Goal: Task Accomplishment & Management: Use online tool/utility

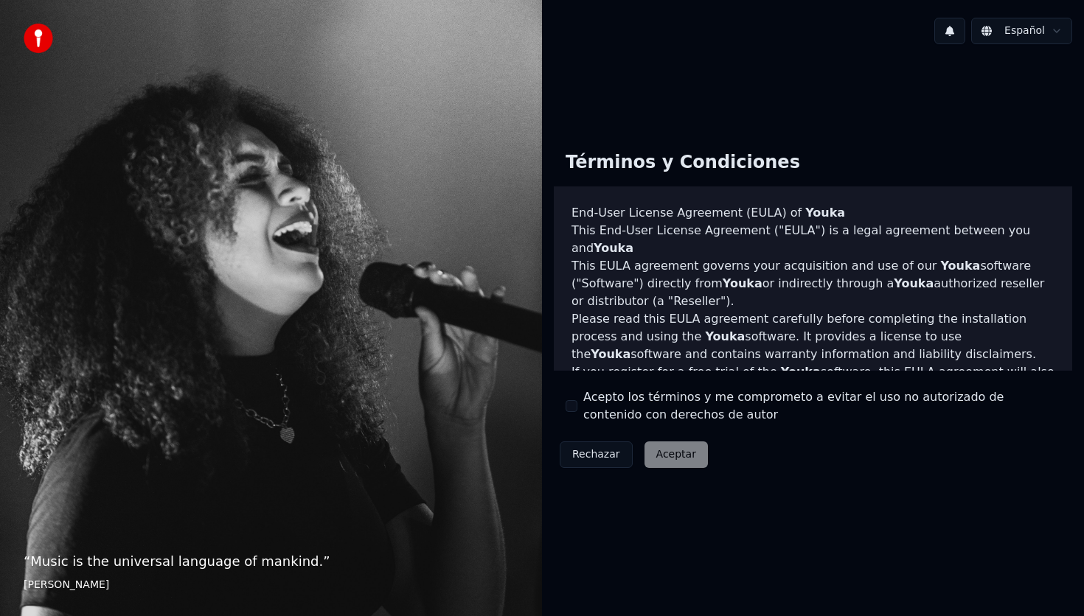
click at [572, 403] on button "Acepto los términos y me comprometo a evitar el uso no autorizado de contenido …" at bounding box center [571, 406] width 12 height 12
click at [658, 449] on button "Aceptar" at bounding box center [675, 455] width 63 height 27
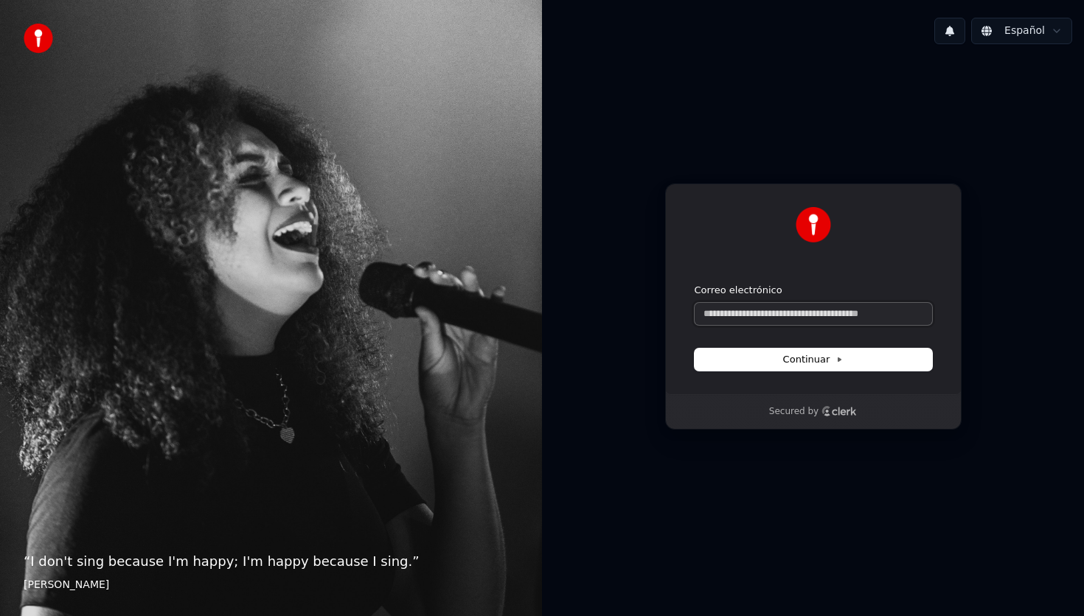
click at [761, 322] on input "Correo electrónico" at bounding box center [812, 314] width 237 height 22
click at [838, 358] on icon at bounding box center [839, 360] width 3 height 4
type input "**********"
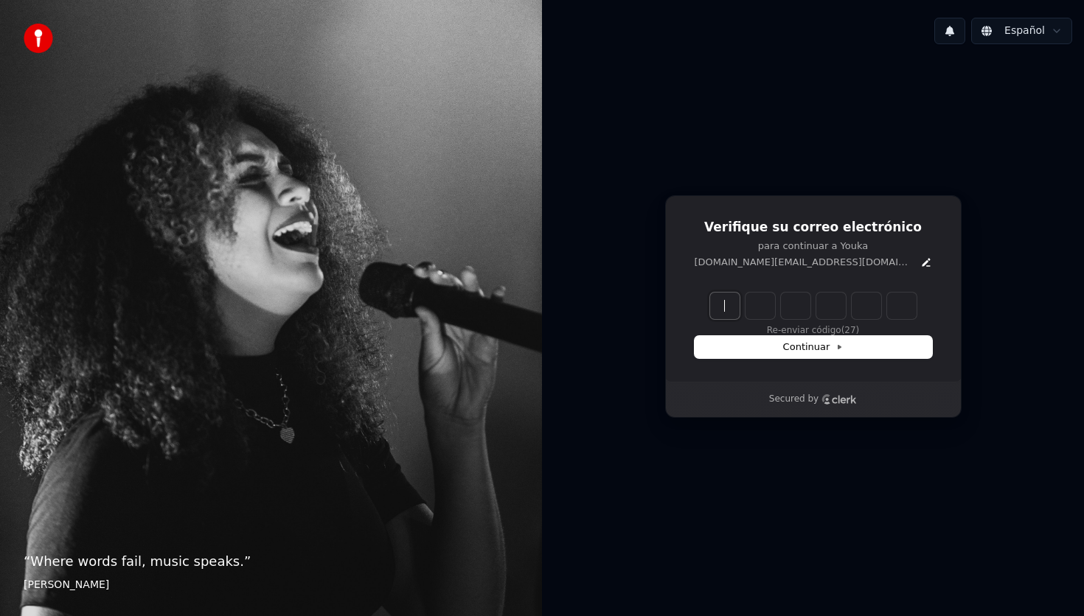
click at [722, 304] on input "Enter verification code" at bounding box center [828, 306] width 236 height 27
type input "******"
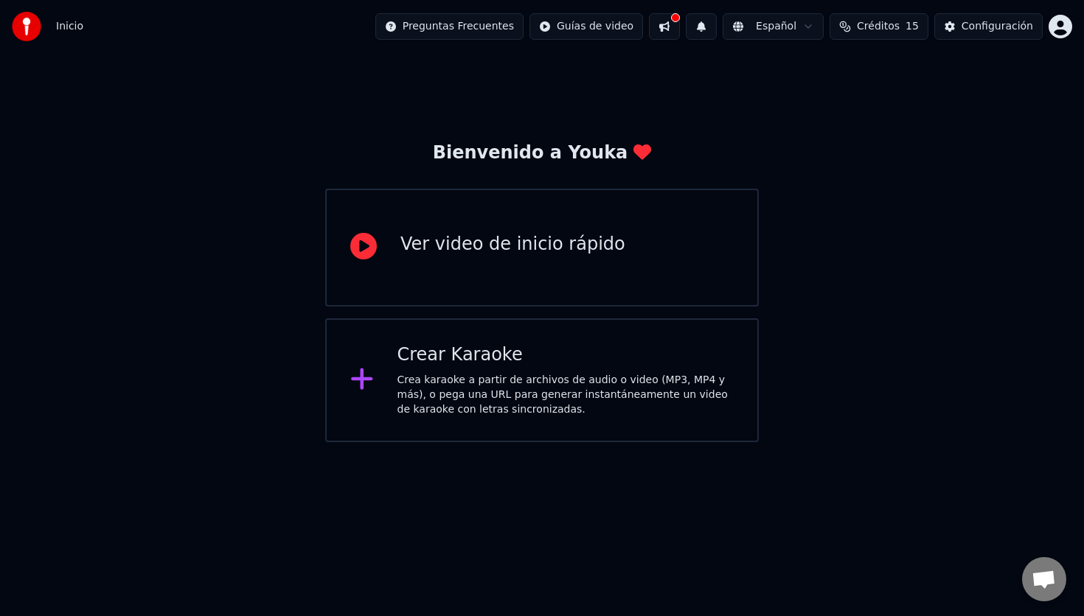
click at [537, 364] on div "Crear Karaoke" at bounding box center [565, 356] width 337 height 24
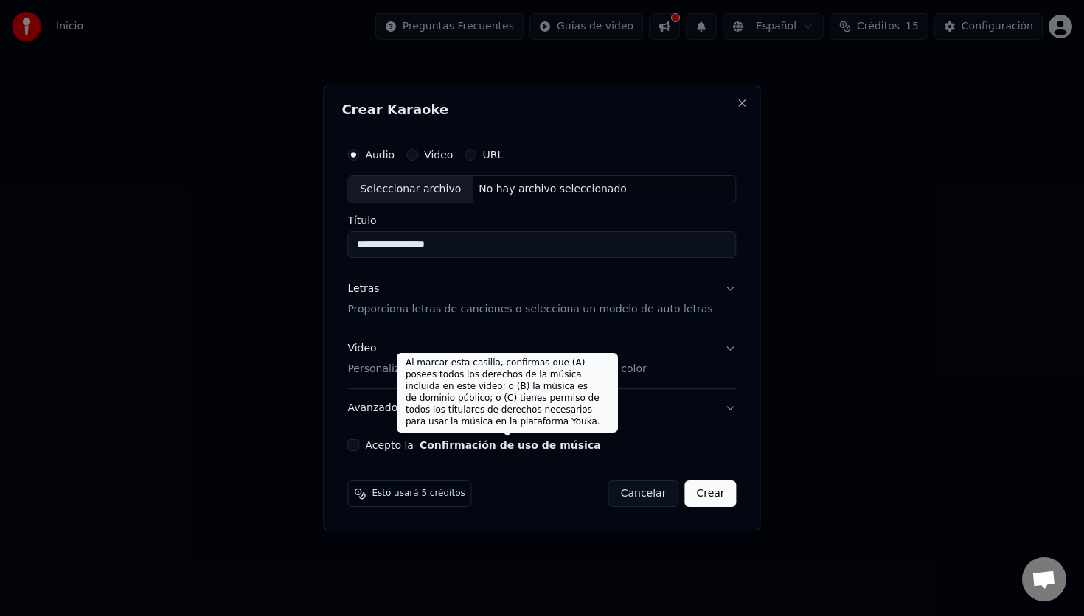
type input "**********"
click at [449, 447] on button "Confirmación de uso de música" at bounding box center [509, 445] width 181 height 10
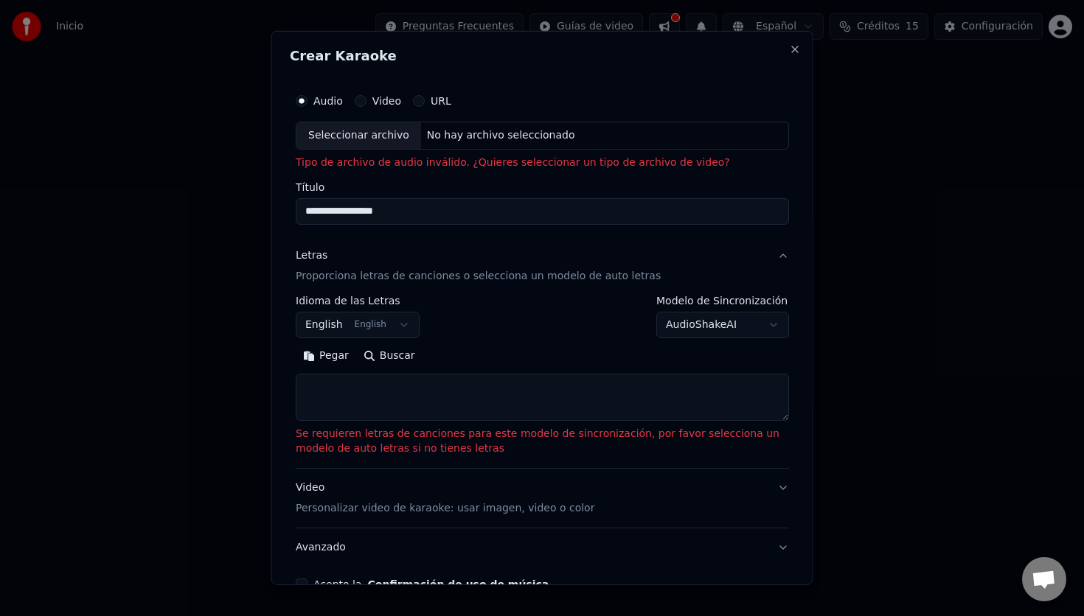
click at [352, 393] on textarea at bounding box center [542, 397] width 493 height 47
click at [380, 351] on button "Buscar" at bounding box center [388, 356] width 66 height 24
click at [425, 102] on div "URL" at bounding box center [432, 101] width 38 height 12
click at [417, 101] on button "URL" at bounding box center [419, 101] width 12 height 12
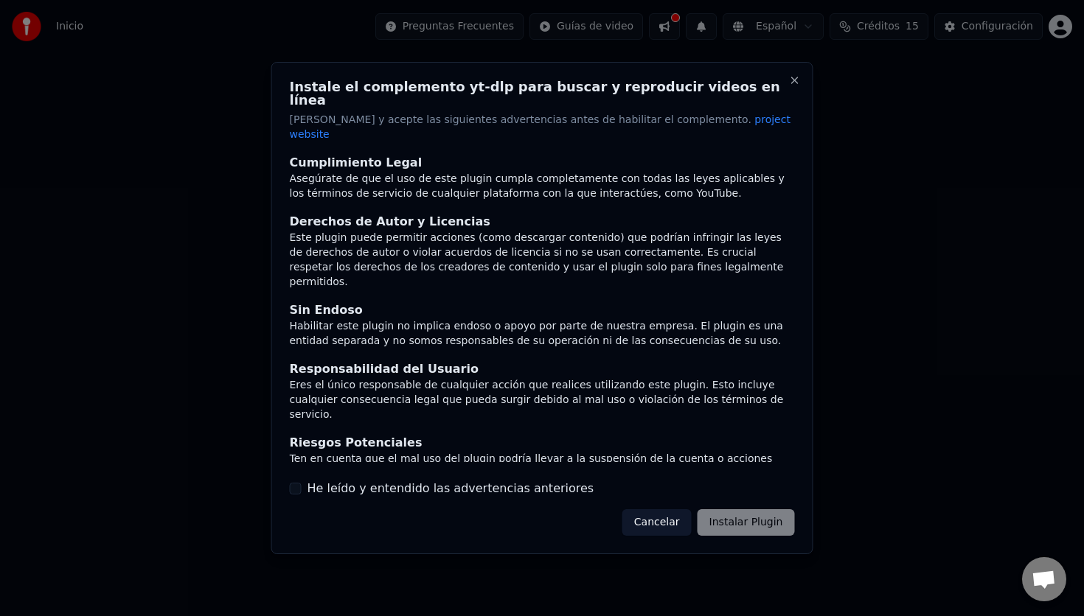
click at [729, 509] on div "Cancelar Instalar Plugin" at bounding box center [708, 522] width 173 height 27
click at [725, 515] on div "Cancelar Instalar Plugin" at bounding box center [708, 522] width 173 height 27
click at [300, 483] on button "He leído y entendido las advertencias anteriores" at bounding box center [296, 489] width 12 height 12
click at [768, 514] on button "Instalar Plugin" at bounding box center [745, 522] width 97 height 27
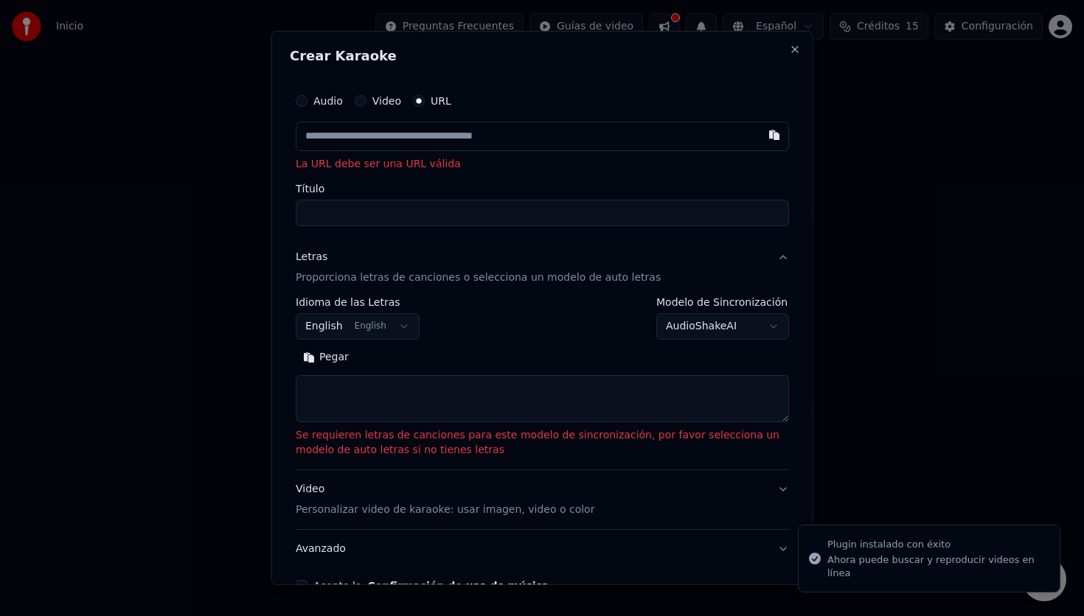
click at [346, 137] on input "text" at bounding box center [542, 136] width 493 height 29
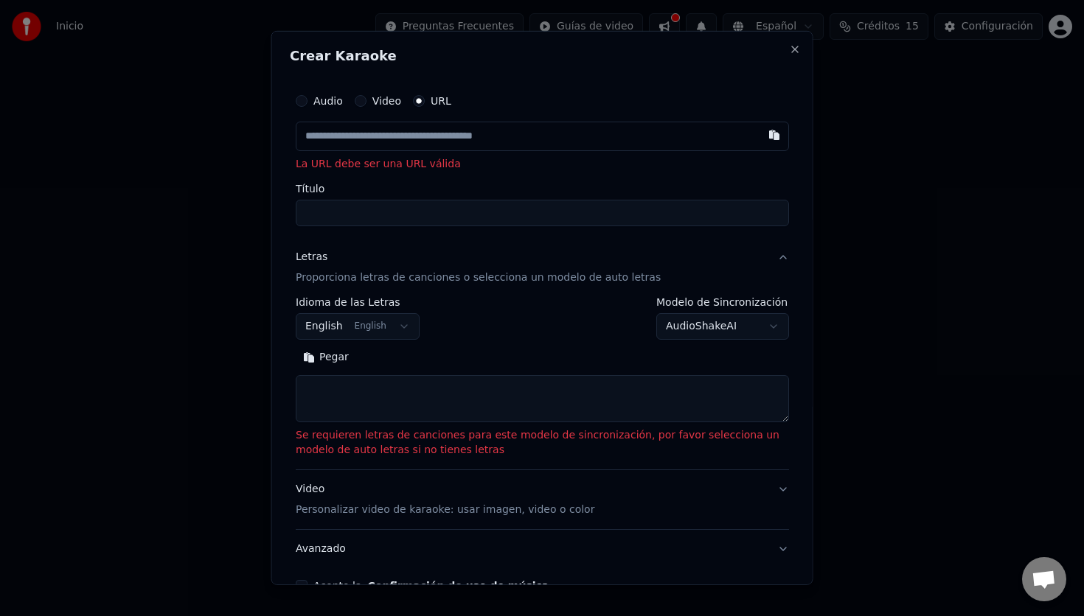
click at [380, 133] on input "text" at bounding box center [542, 136] width 493 height 29
type input "**********"
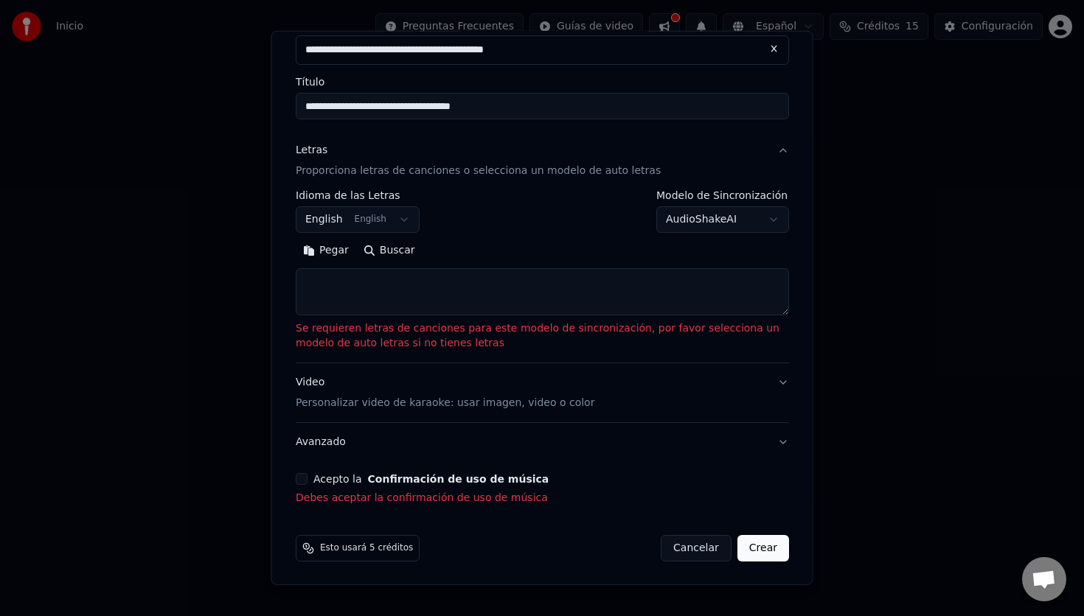
scroll to position [86, 0]
type input "**********"
click at [304, 476] on button "Acepto la Confirmación de uso de música" at bounding box center [302, 479] width 12 height 12
type input "**********"
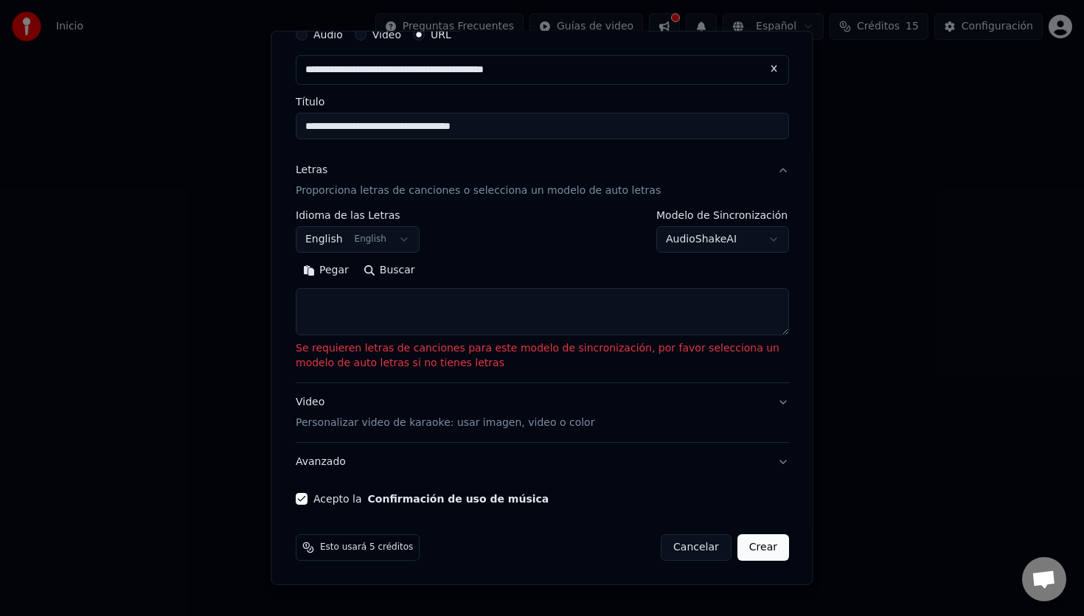
scroll to position [66, 0]
click at [754, 546] on button "Crear" at bounding box center [762, 548] width 52 height 27
click at [769, 545] on button "Crear" at bounding box center [762, 548] width 52 height 27
click at [439, 291] on textarea at bounding box center [542, 312] width 493 height 47
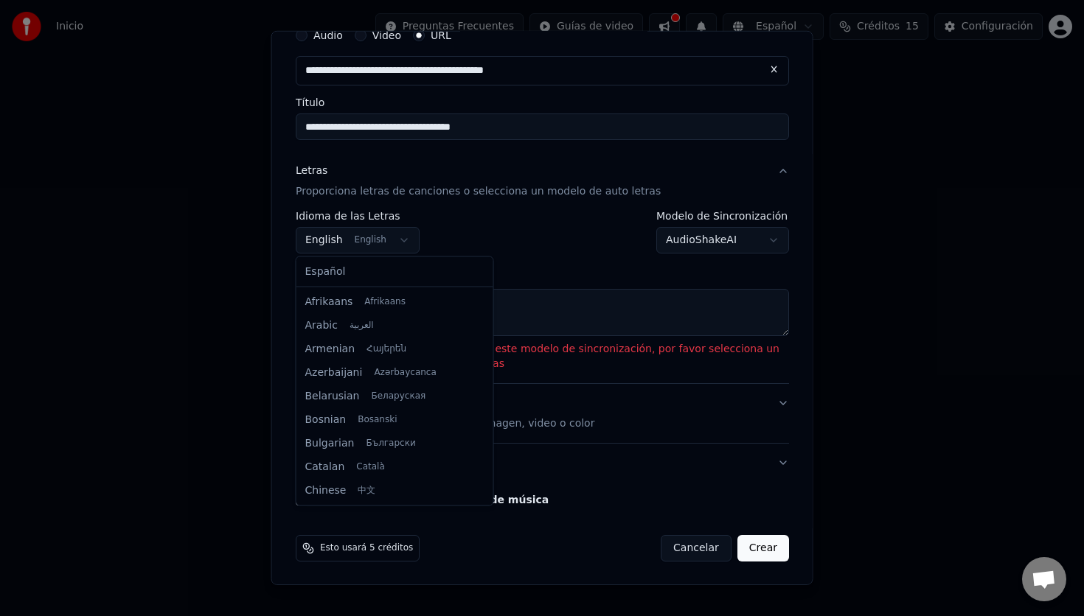
click at [400, 245] on body "**********" at bounding box center [542, 221] width 1084 height 442
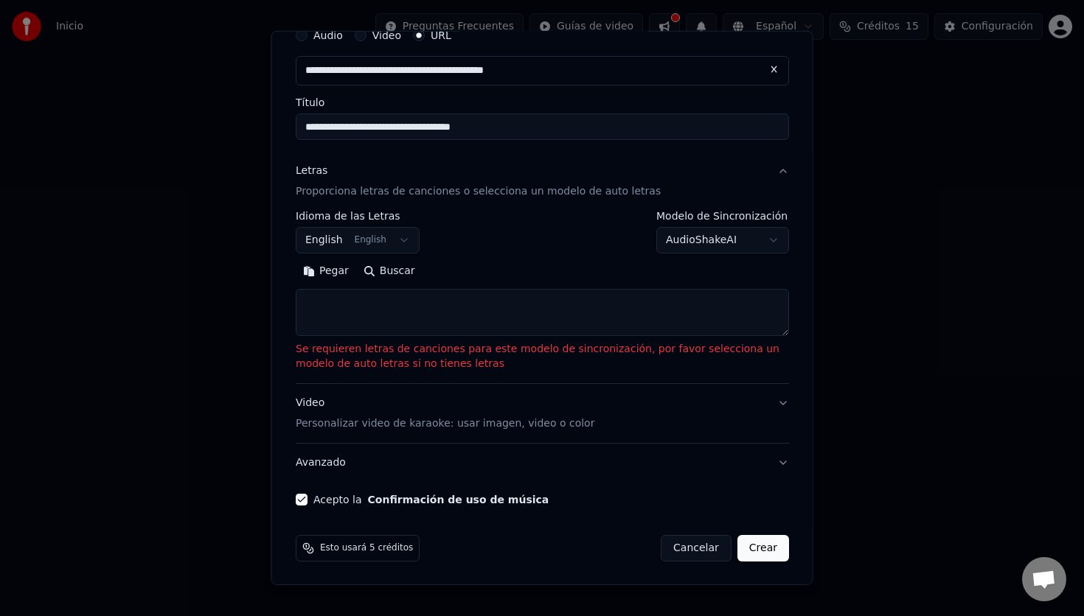
click at [326, 236] on body "**********" at bounding box center [542, 221] width 1084 height 442
click at [502, 278] on div "Pegar Buscar" at bounding box center [542, 271] width 493 height 24
click at [324, 301] on textarea at bounding box center [542, 312] width 493 height 47
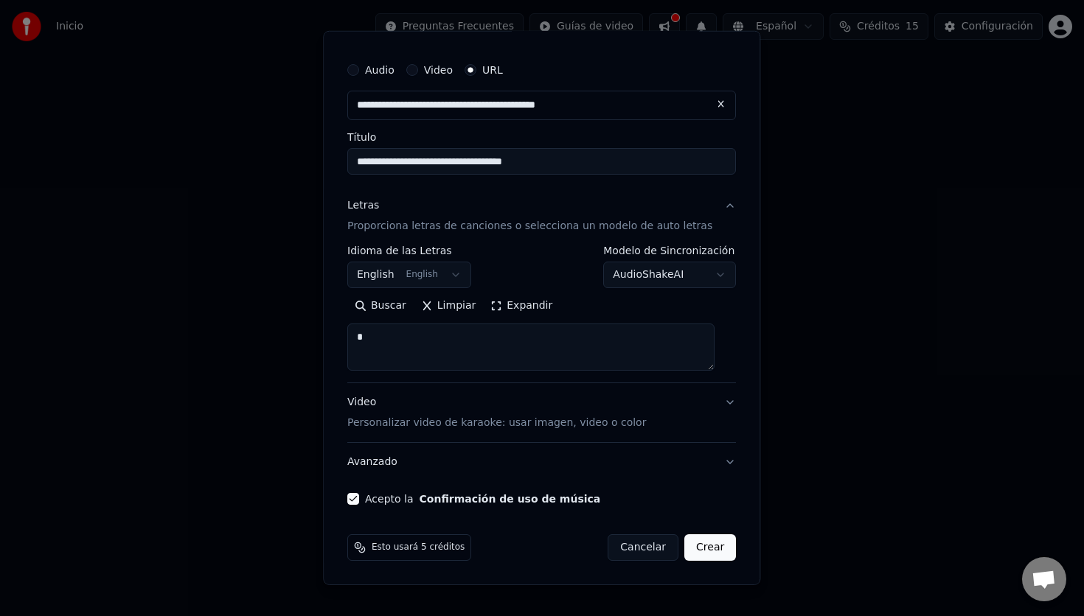
scroll to position [30, 0]
type textarea "**"
click at [697, 540] on button "Crear" at bounding box center [710, 548] width 52 height 27
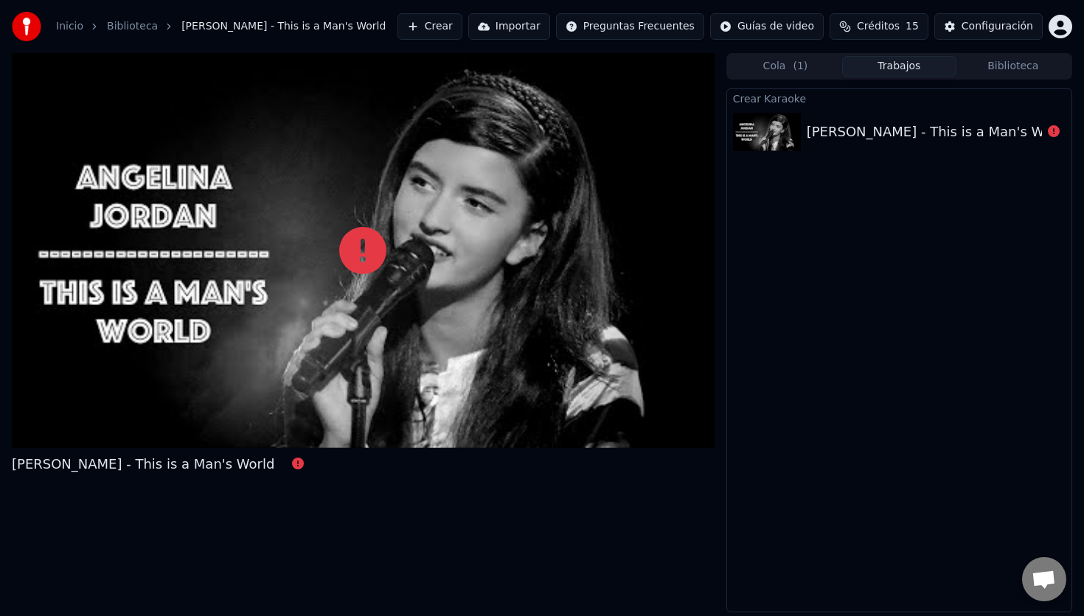
click at [1047, 133] on div at bounding box center [1054, 132] width 24 height 18
click at [1051, 131] on icon at bounding box center [1054, 131] width 12 height 12
click at [1055, 128] on icon at bounding box center [1054, 131] width 12 height 12
click at [1053, 130] on icon at bounding box center [1054, 131] width 12 height 12
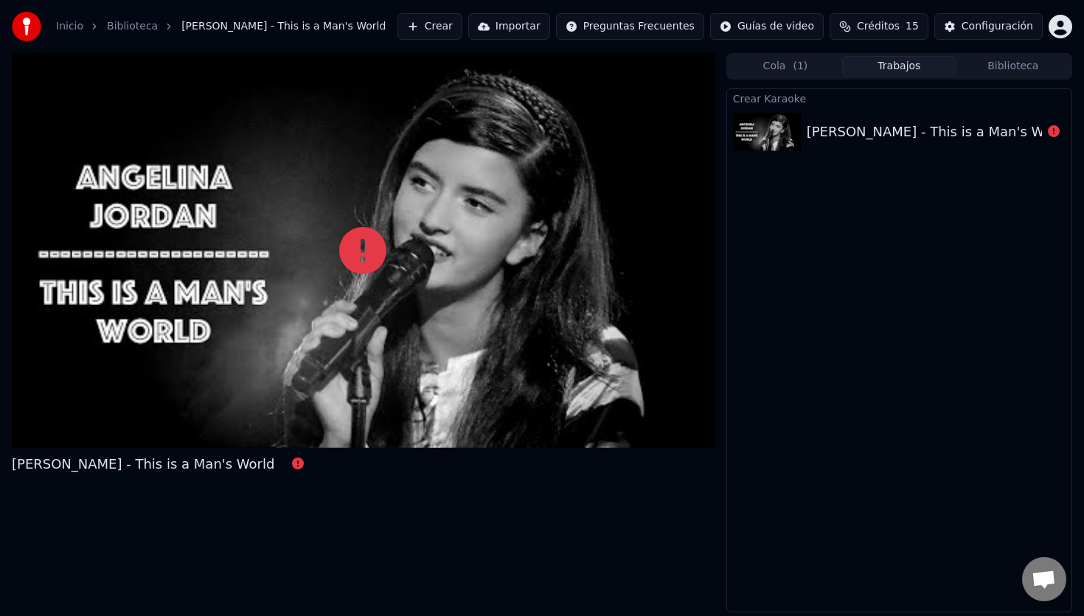
click at [937, 119] on div "[PERSON_NAME] - This is a Man's World" at bounding box center [899, 132] width 344 height 50
click at [916, 119] on div "[PERSON_NAME] - This is a Man's World" at bounding box center [899, 132] width 344 height 50
click at [924, 132] on div "[PERSON_NAME] - This is a Man's World" at bounding box center [938, 132] width 262 height 21
click at [1042, 136] on div at bounding box center [1054, 132] width 24 height 18
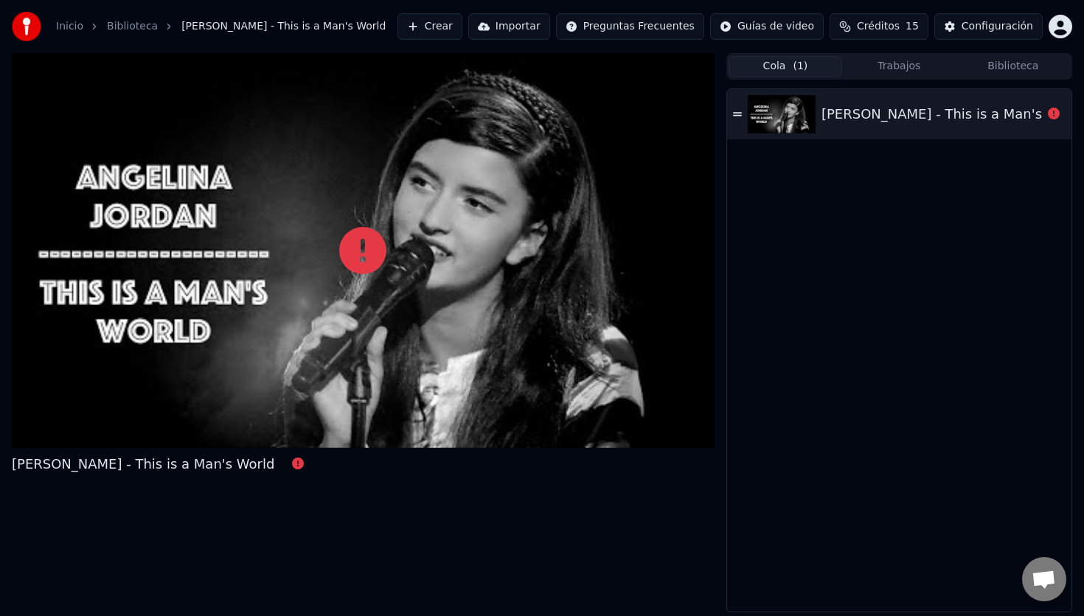
click at [798, 61] on span "( 1 )" at bounding box center [799, 66] width 15 height 15
click at [1065, 111] on div "[PERSON_NAME] - This is a Man's World" at bounding box center [899, 114] width 344 height 50
click at [1051, 111] on icon at bounding box center [1054, 114] width 12 height 12
click at [1052, 114] on icon at bounding box center [1054, 114] width 12 height 12
click at [981, 125] on div "[PERSON_NAME] - This is a Man's World" at bounding box center [899, 114] width 344 height 50
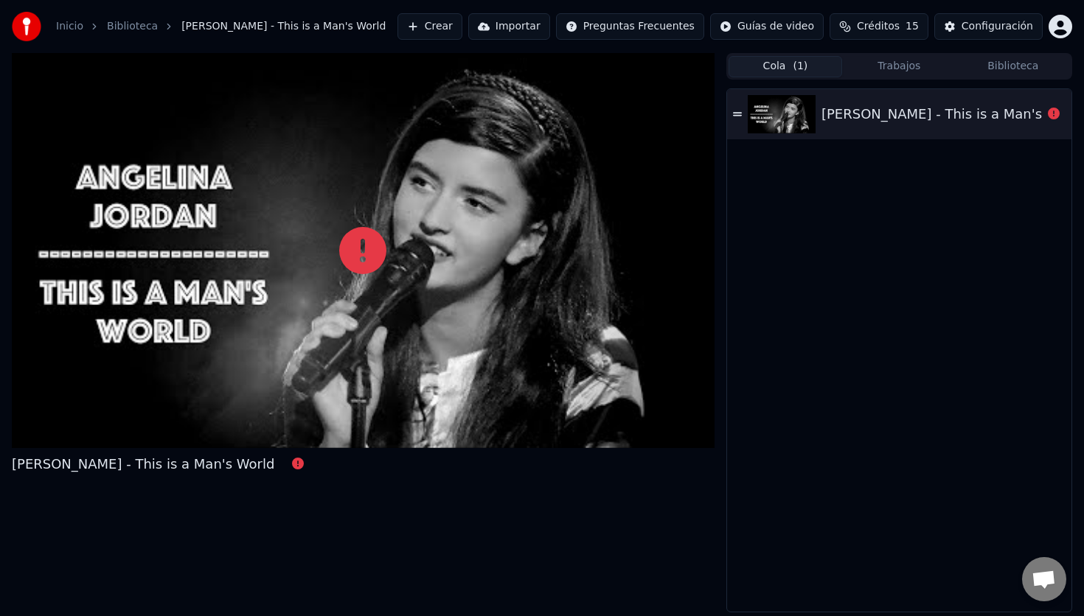
click at [981, 125] on div "[PERSON_NAME] - This is a Man's World" at bounding box center [899, 114] width 344 height 50
click at [958, 113] on div "[PERSON_NAME] - This is a Man's World" at bounding box center [952, 114] width 262 height 21
click at [900, 65] on button "Trabajos" at bounding box center [899, 66] width 114 height 21
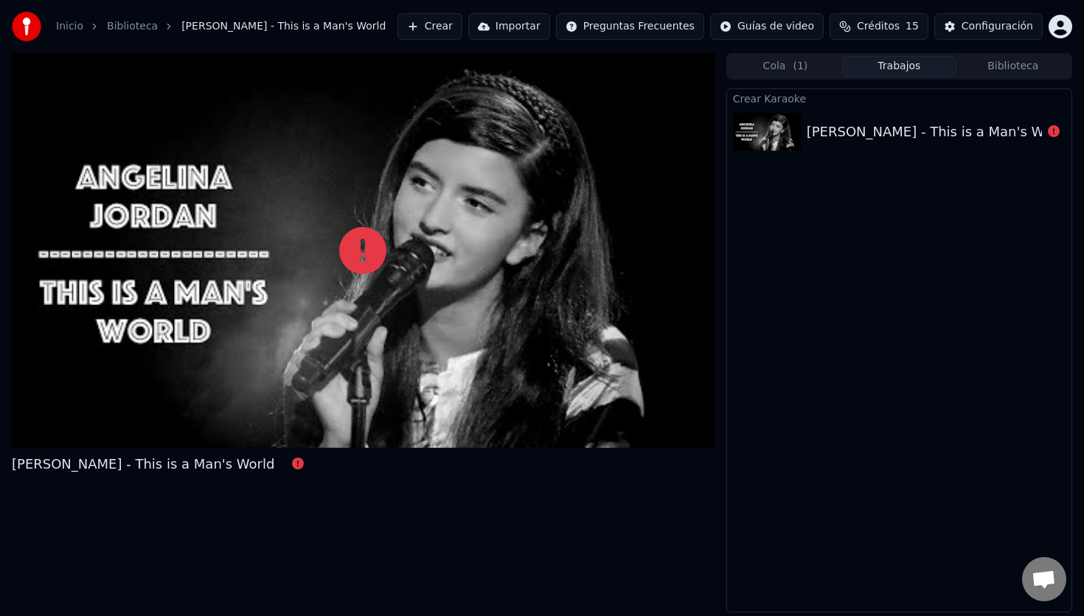
click at [926, 138] on div "[PERSON_NAME] - This is a Man's World" at bounding box center [938, 132] width 262 height 21
click at [1049, 132] on icon at bounding box center [1054, 131] width 12 height 12
click at [455, 25] on button "Crear" at bounding box center [429, 26] width 65 height 27
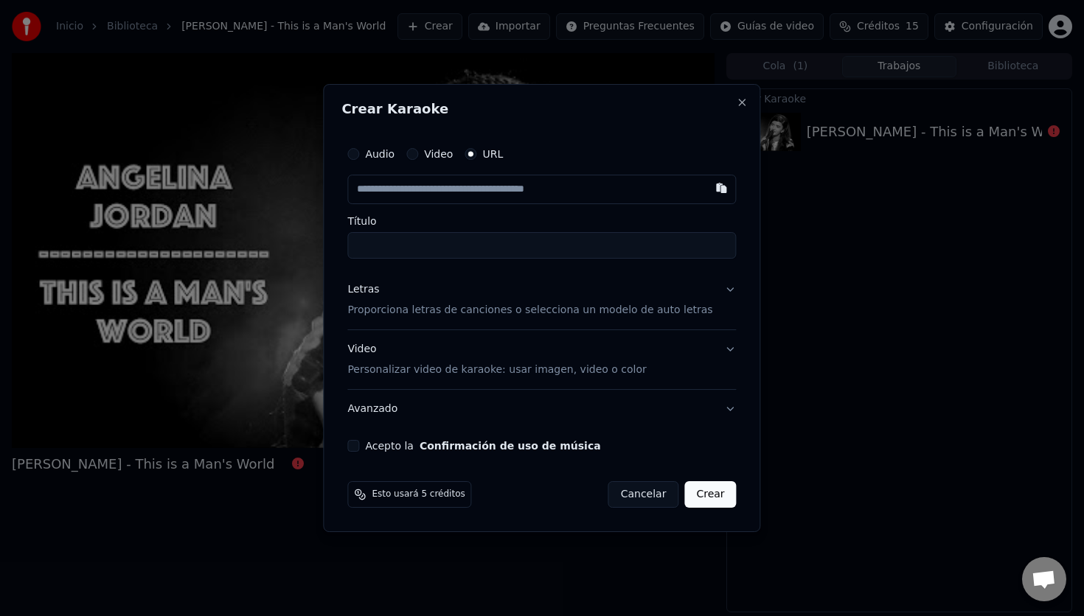
type input "**********"
click at [443, 313] on p "Proporciona letras de canciones o selecciona un modelo de auto letras" at bounding box center [529, 310] width 365 height 15
type input "**********"
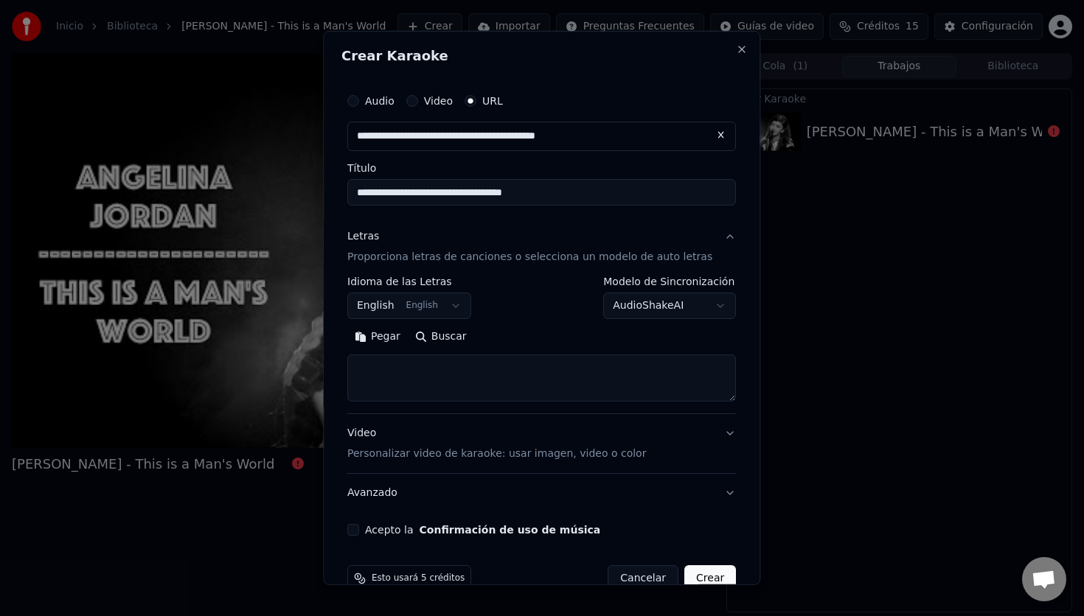
click at [540, 266] on button "Letras Proporciona letras de canciones o selecciona un modelo de auto letras" at bounding box center [541, 246] width 389 height 59
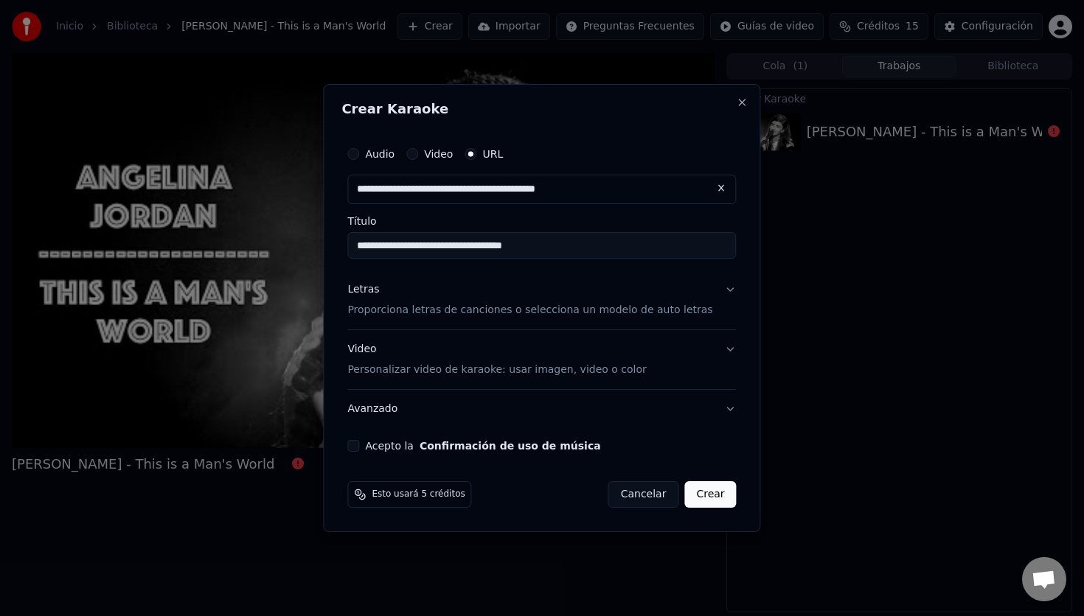
click at [719, 288] on button "Letras Proporciona letras de canciones o selecciona un modelo de auto letras" at bounding box center [541, 300] width 389 height 59
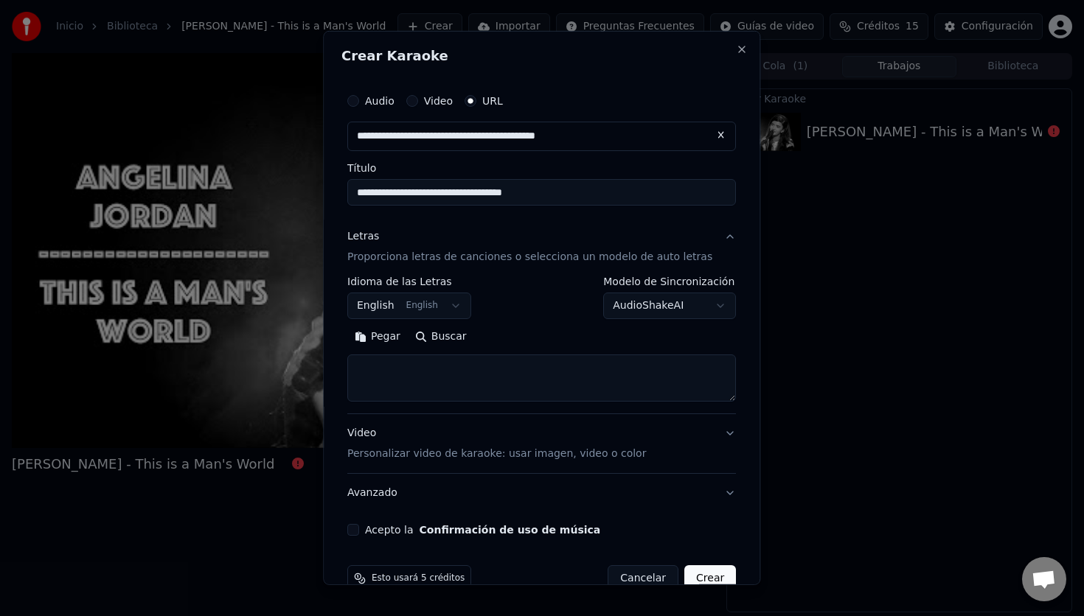
click at [450, 332] on button "Buscar" at bounding box center [441, 337] width 66 height 24
click at [453, 338] on button "Buscar" at bounding box center [441, 337] width 66 height 24
click at [383, 336] on button "Pegar" at bounding box center [377, 337] width 60 height 24
type textarea "**********"
click at [453, 336] on button "Limpiar" at bounding box center [448, 337] width 69 height 24
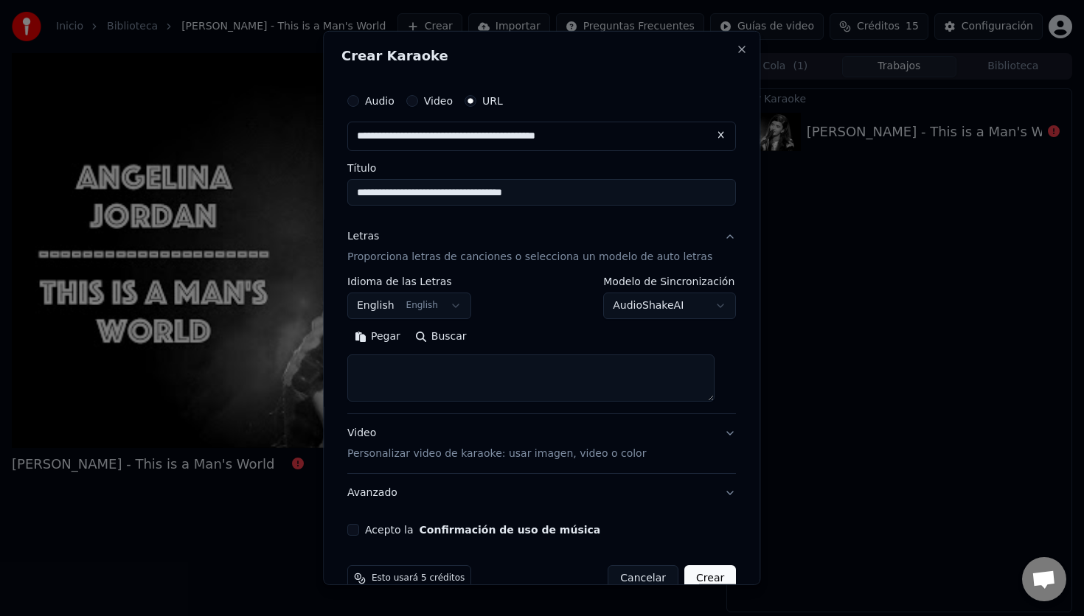
click at [402, 393] on textarea at bounding box center [530, 378] width 367 height 47
paste textarea "**********"
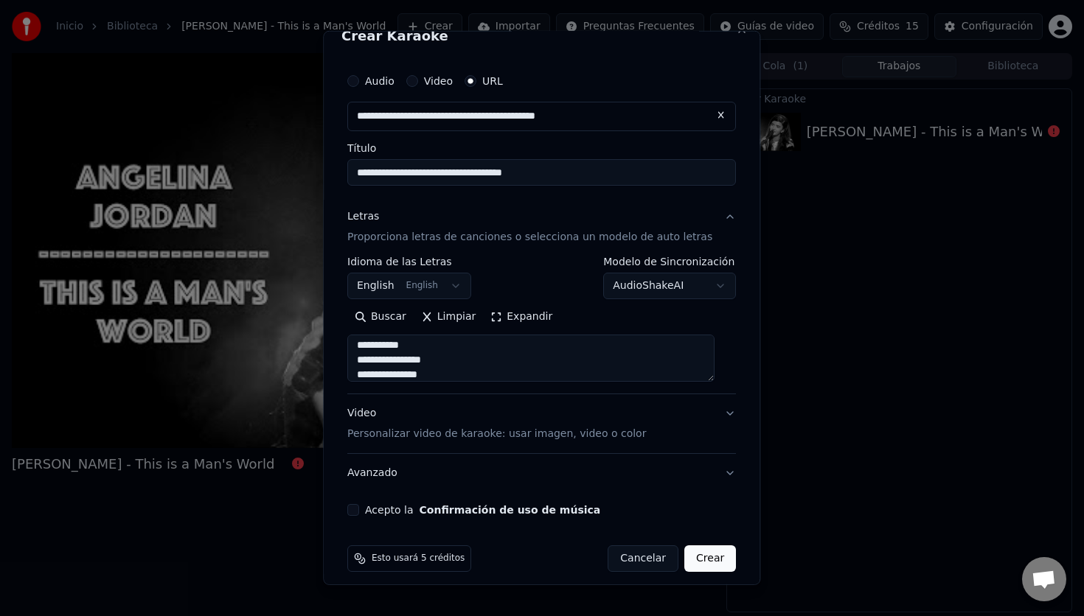
scroll to position [30, 0]
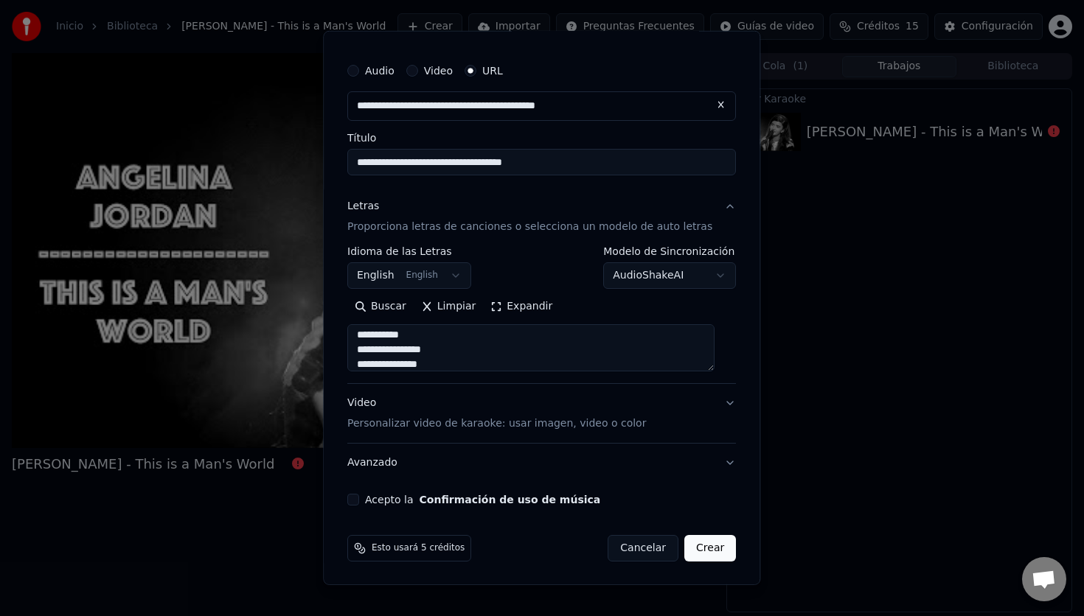
type textarea "**********"
click at [359, 495] on button "Acepto la Confirmación de uso de música" at bounding box center [353, 500] width 12 height 12
click at [693, 552] on button "Crear" at bounding box center [710, 548] width 52 height 27
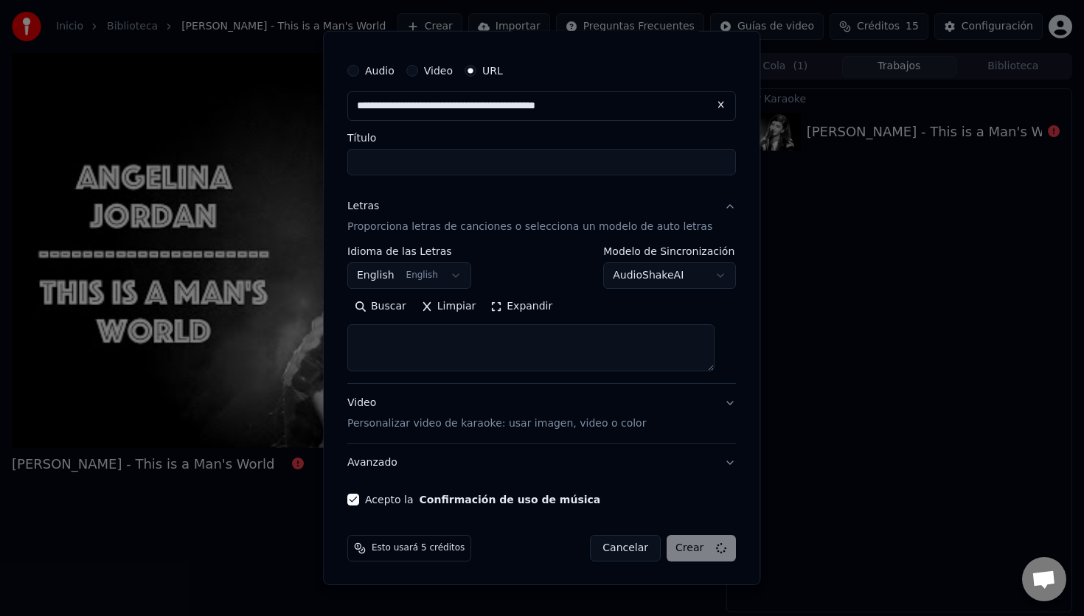
select select
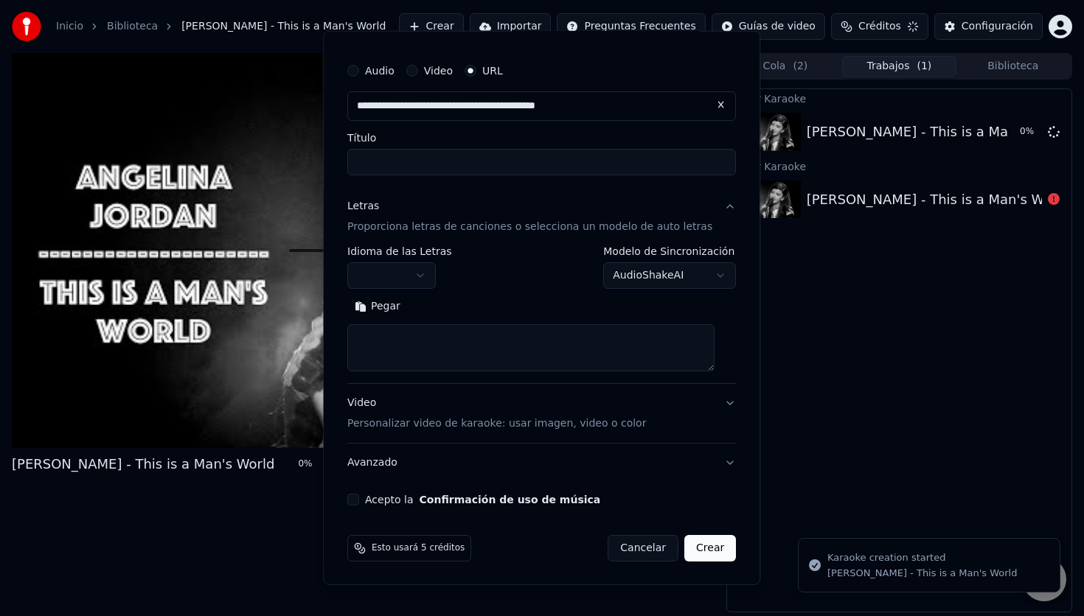
scroll to position [0, 0]
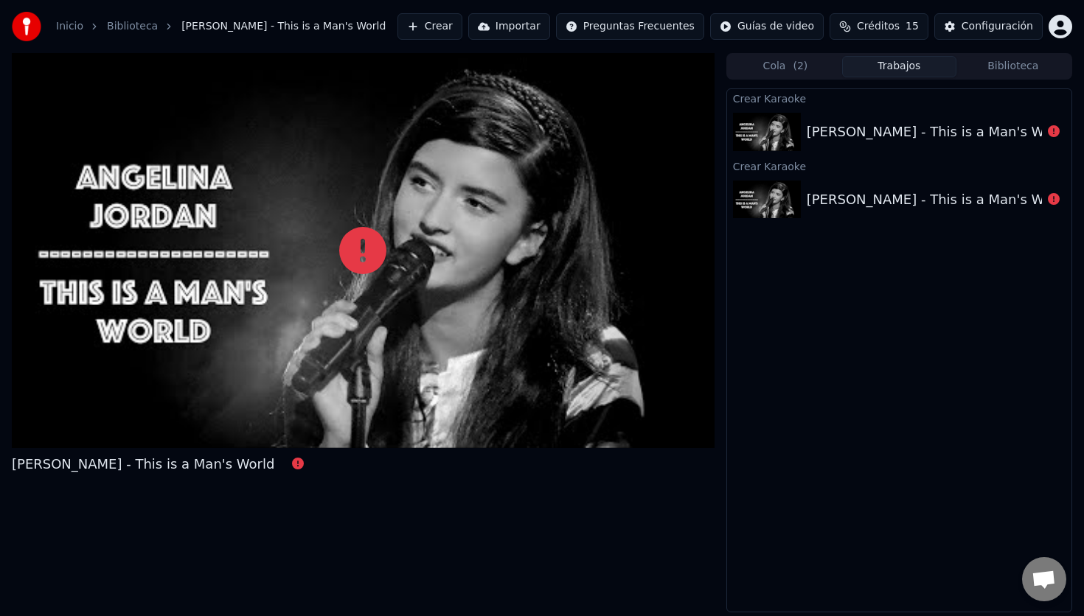
click at [916, 64] on button "Trabajos" at bounding box center [899, 66] width 114 height 21
click at [1049, 128] on icon at bounding box center [1054, 131] width 12 height 12
click at [1050, 129] on icon at bounding box center [1054, 131] width 12 height 12
click at [1054, 129] on icon at bounding box center [1054, 131] width 12 height 12
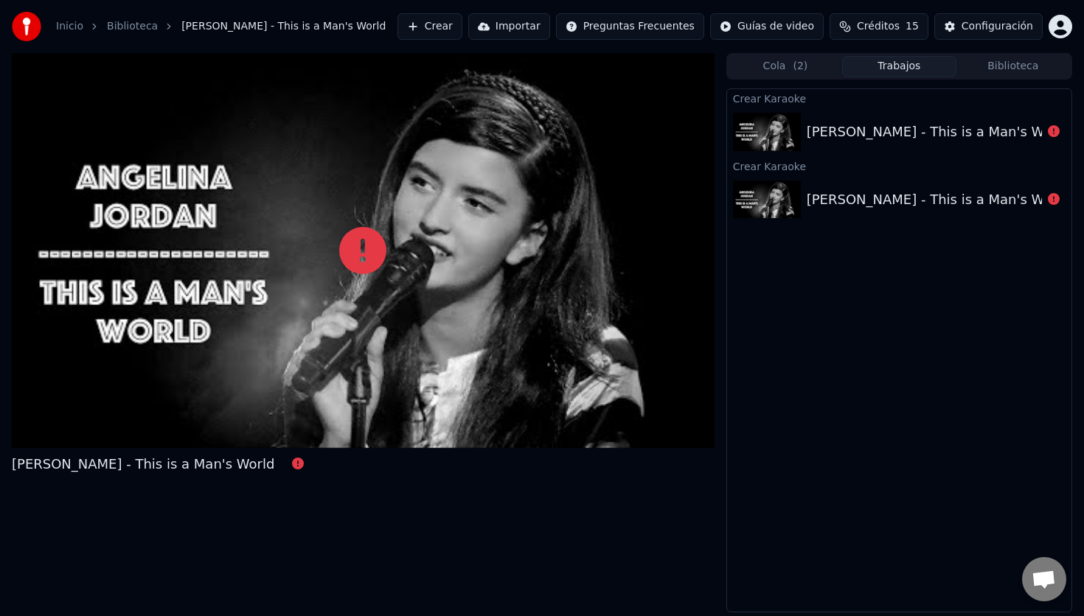
click at [1053, 129] on icon at bounding box center [1054, 131] width 12 height 12
